Goal: Use online tool/utility: Use online tool/utility

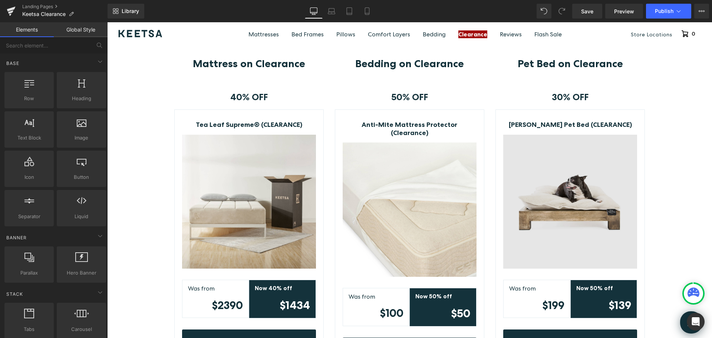
scroll to position [186, 0]
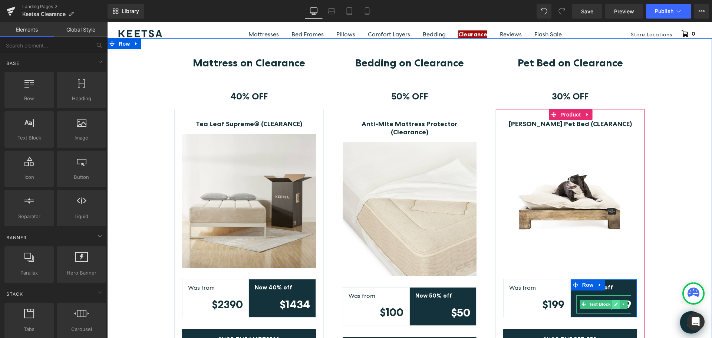
click at [614, 305] on icon at bounding box center [616, 304] width 4 height 4
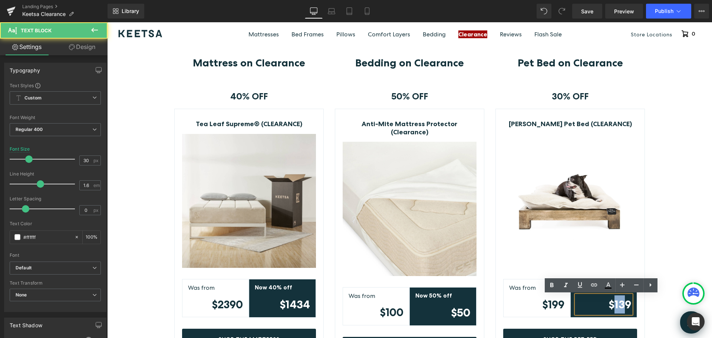
drag, startPoint x: 613, startPoint y: 305, endPoint x: 621, endPoint y: 305, distance: 8.2
click at [621, 305] on strong "$139" at bounding box center [620, 304] width 23 height 13
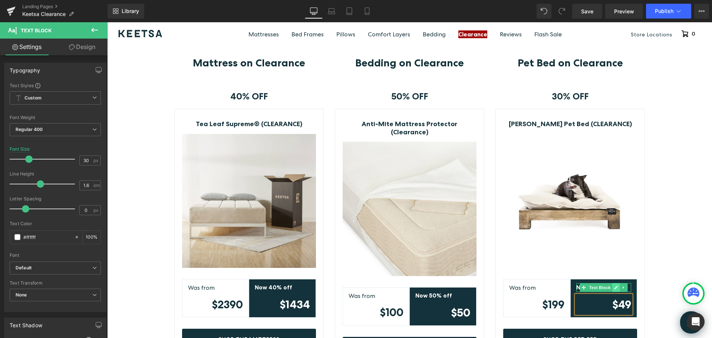
click at [615, 288] on icon at bounding box center [616, 287] width 4 height 4
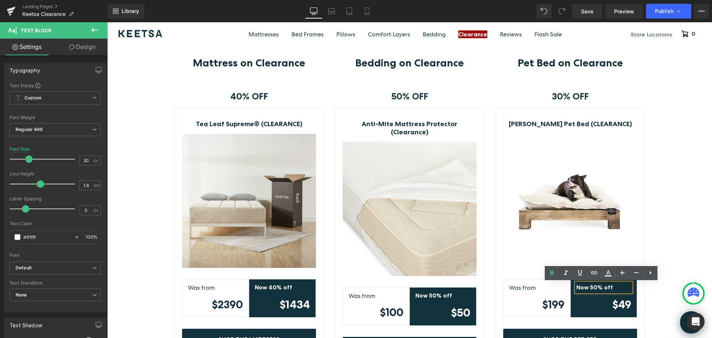
click at [592, 289] on strong "Now 50% off" at bounding box center [595, 287] width 37 height 7
drag, startPoint x: 594, startPoint y: 287, endPoint x: 588, endPoint y: 287, distance: 5.9
click at [588, 287] on strong "Now 50% off" at bounding box center [595, 287] width 37 height 7
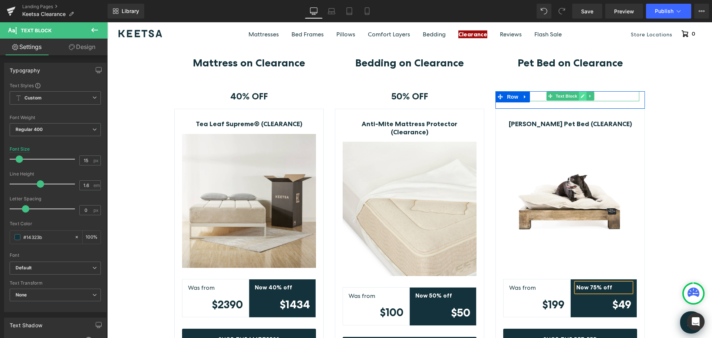
click at [581, 96] on icon at bounding box center [583, 97] width 4 height 4
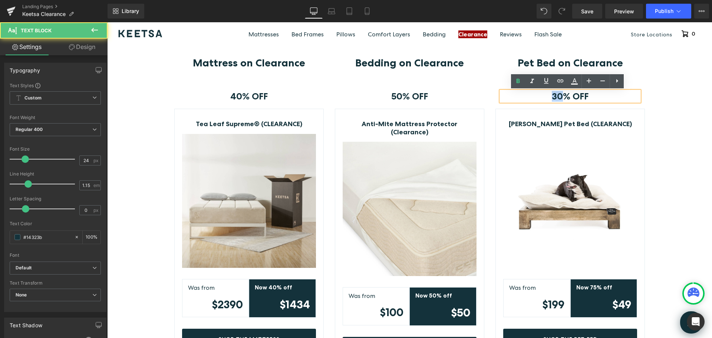
drag, startPoint x: 559, startPoint y: 97, endPoint x: 546, endPoint y: 97, distance: 13.4
click at [546, 97] on p "30% OFF" at bounding box center [570, 96] width 138 height 10
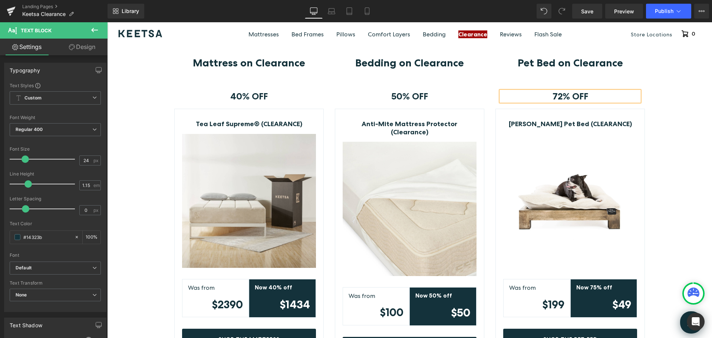
click at [663, 177] on div "Mattress on Clearance Heading Row 40% OFF Text Block Row Tea Leaf Supreme® (CLE…" at bounding box center [409, 214] width 605 height 314
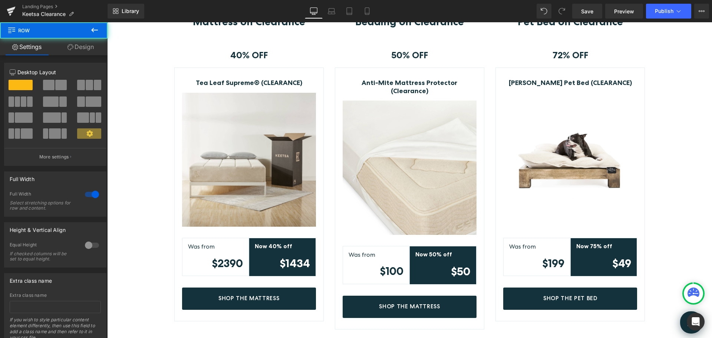
scroll to position [260, 0]
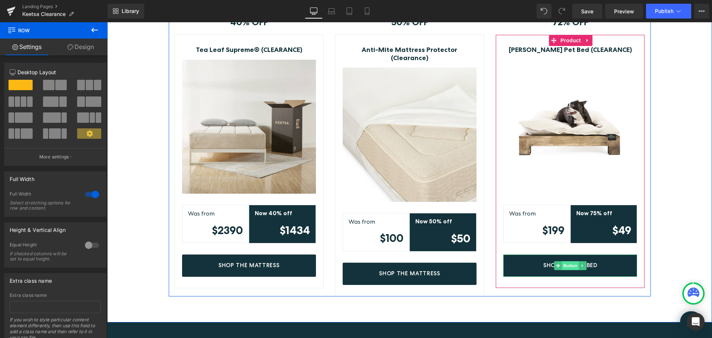
click at [567, 265] on span "Button" at bounding box center [570, 265] width 17 height 9
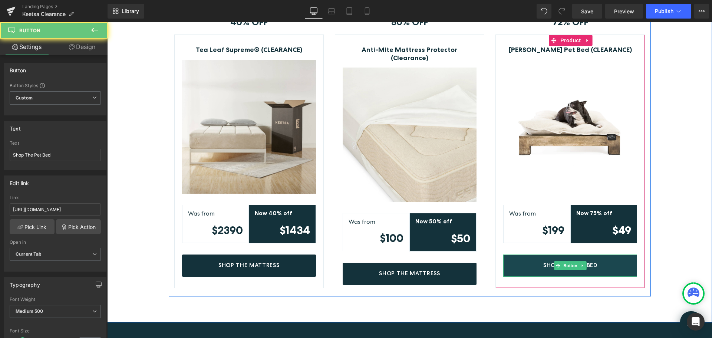
click at [608, 265] on link "Shop The Pet Bed" at bounding box center [570, 266] width 134 height 22
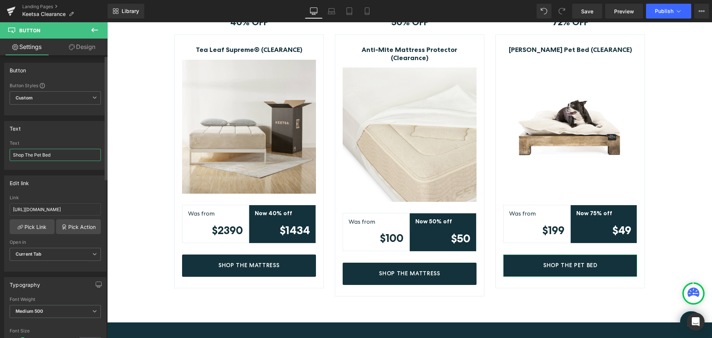
click at [57, 154] on input "Shop The Pet Bed" at bounding box center [55, 155] width 91 height 12
type input "Shop The Pet Bed Frame"
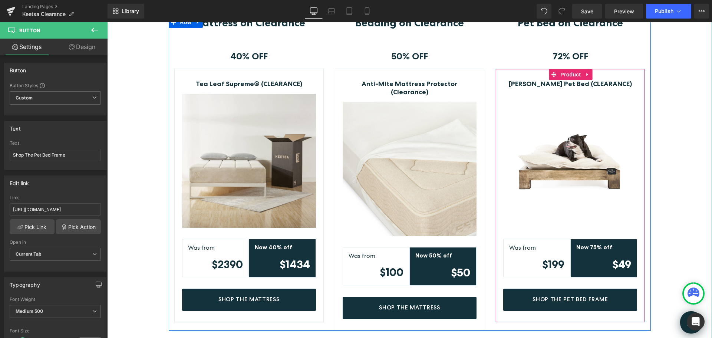
scroll to position [148, 0]
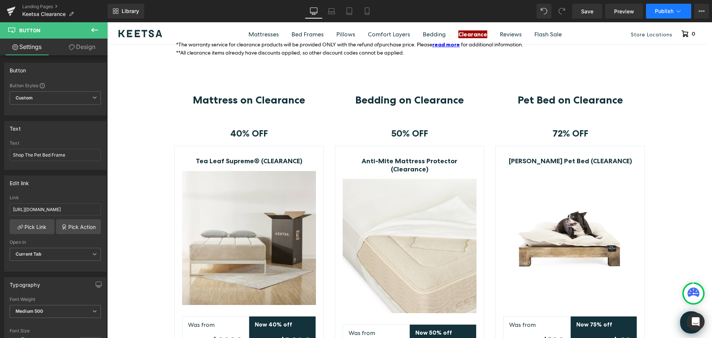
click at [664, 10] on span "Publish" at bounding box center [664, 11] width 19 height 6
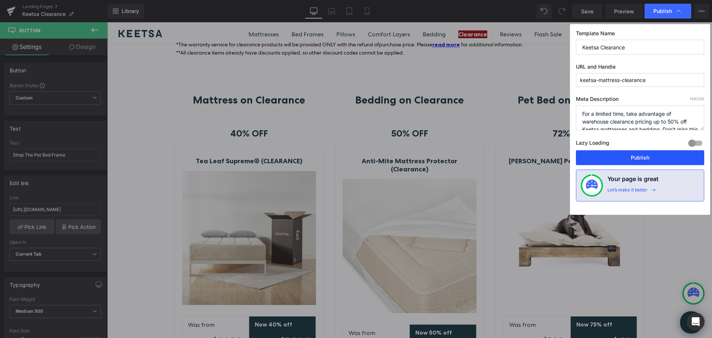
drag, startPoint x: 617, startPoint y: 155, endPoint x: 513, endPoint y: 130, distance: 107.0
click at [617, 155] on button "Publish" at bounding box center [640, 157] width 128 height 15
